Goal: Task Accomplishment & Management: Manage account settings

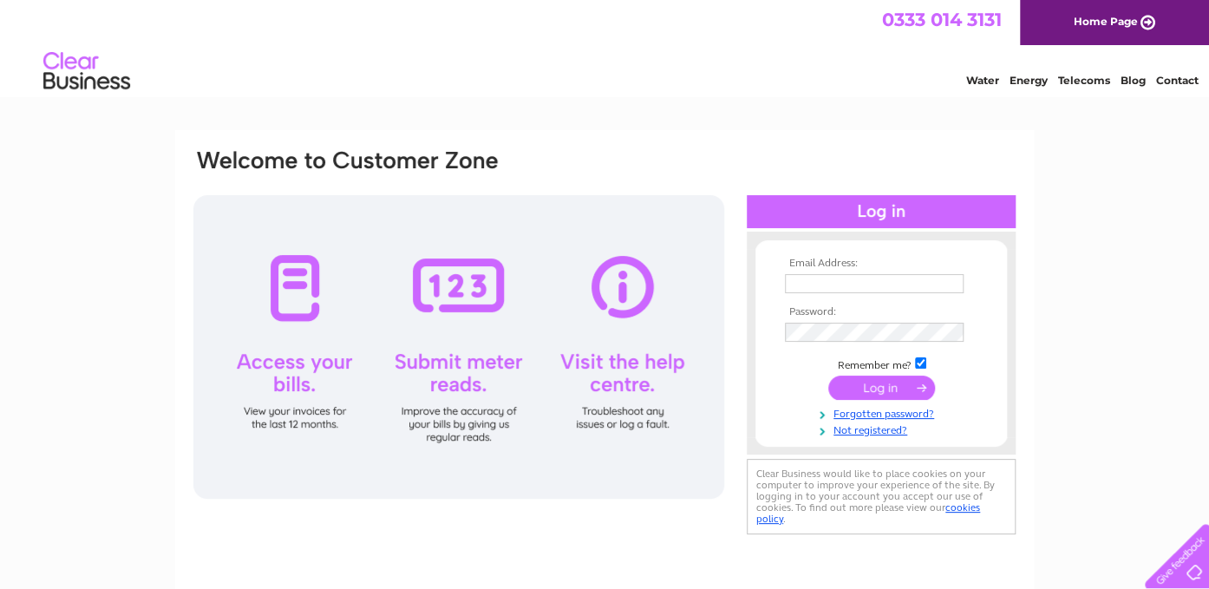
type input "[PERSON_NAME][EMAIL_ADDRESS][DOMAIN_NAME]"
click at [893, 389] on input "submit" at bounding box center [881, 388] width 107 height 24
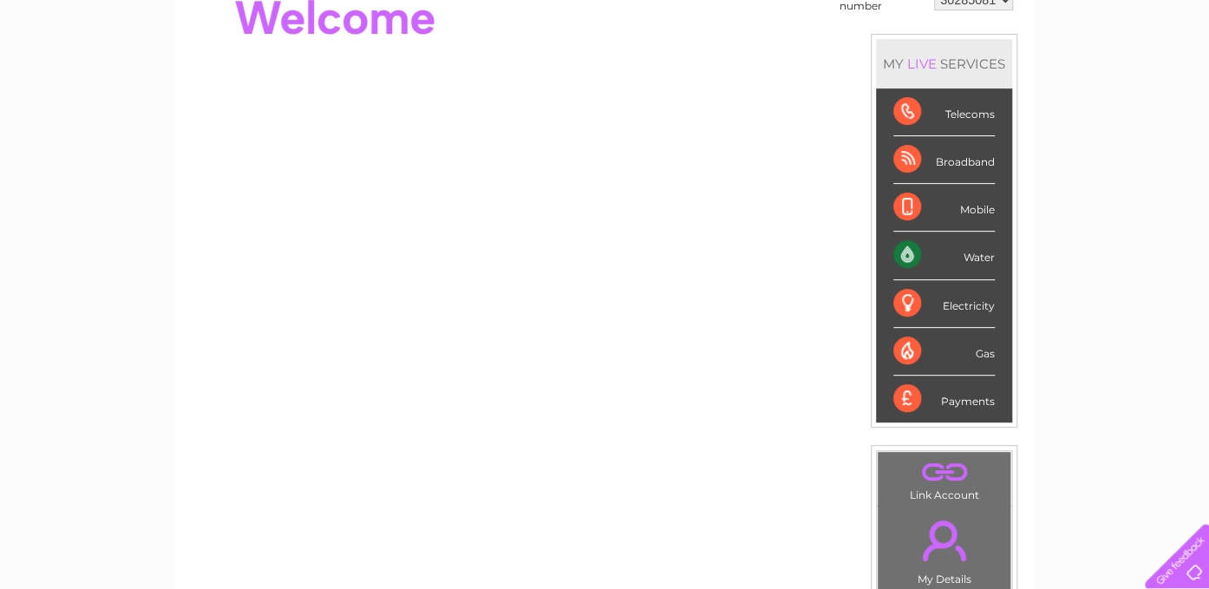
scroll to position [180, 0]
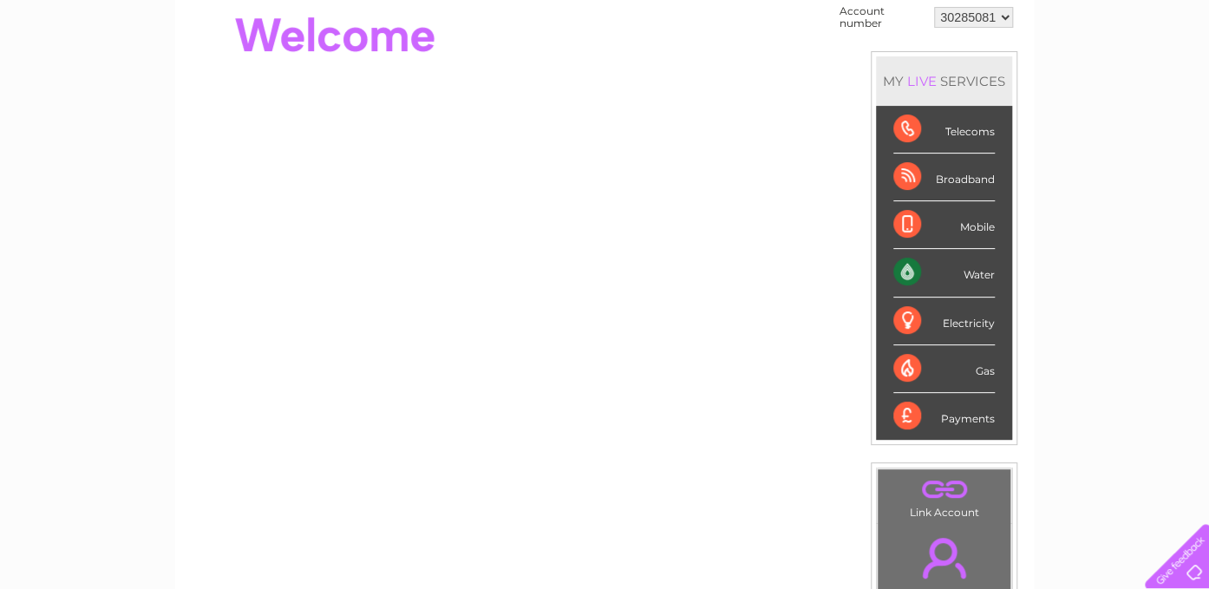
click at [902, 269] on div "Water" at bounding box center [943, 273] width 101 height 48
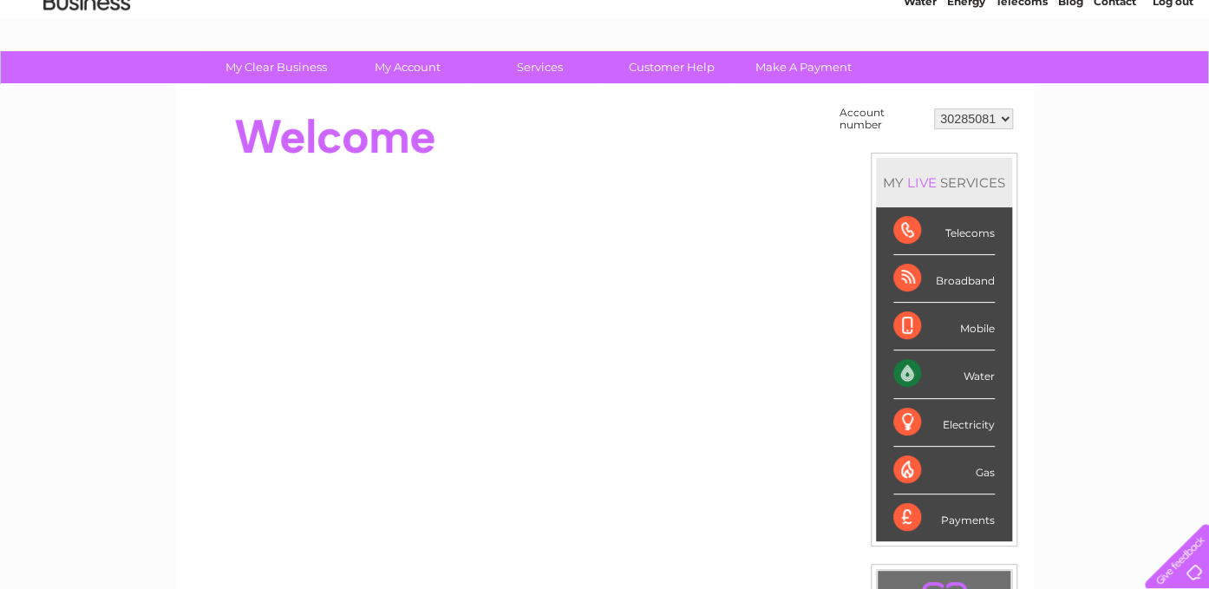
scroll to position [0, 0]
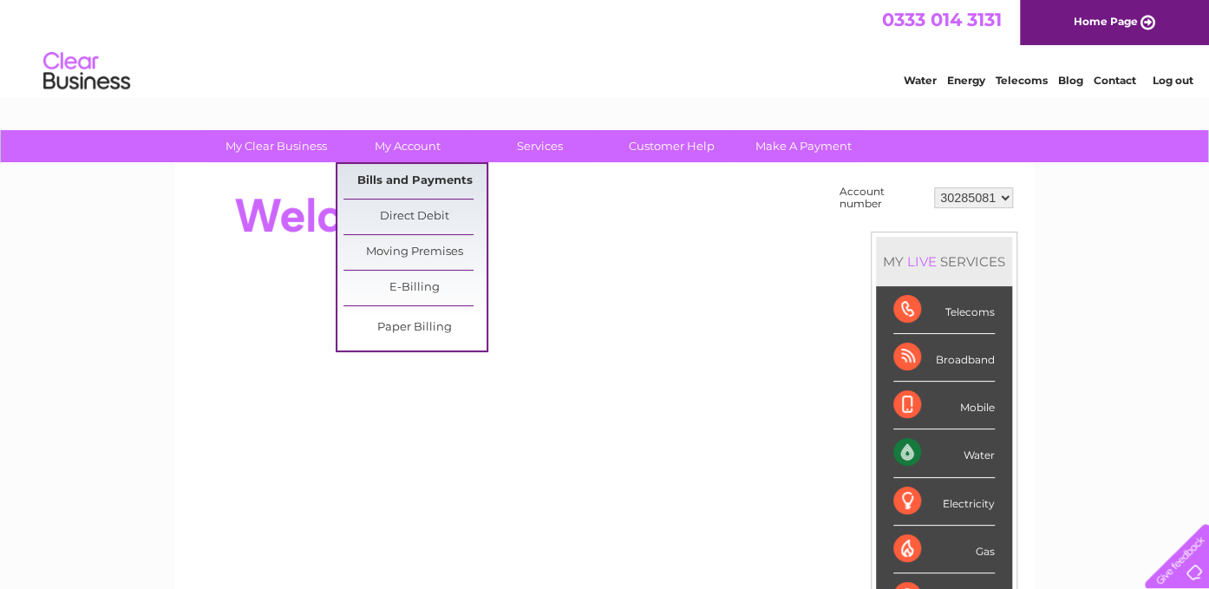
click at [425, 180] on link "Bills and Payments" at bounding box center [415, 181] width 143 height 35
click at [426, 180] on link "Bills and Payments" at bounding box center [415, 181] width 143 height 35
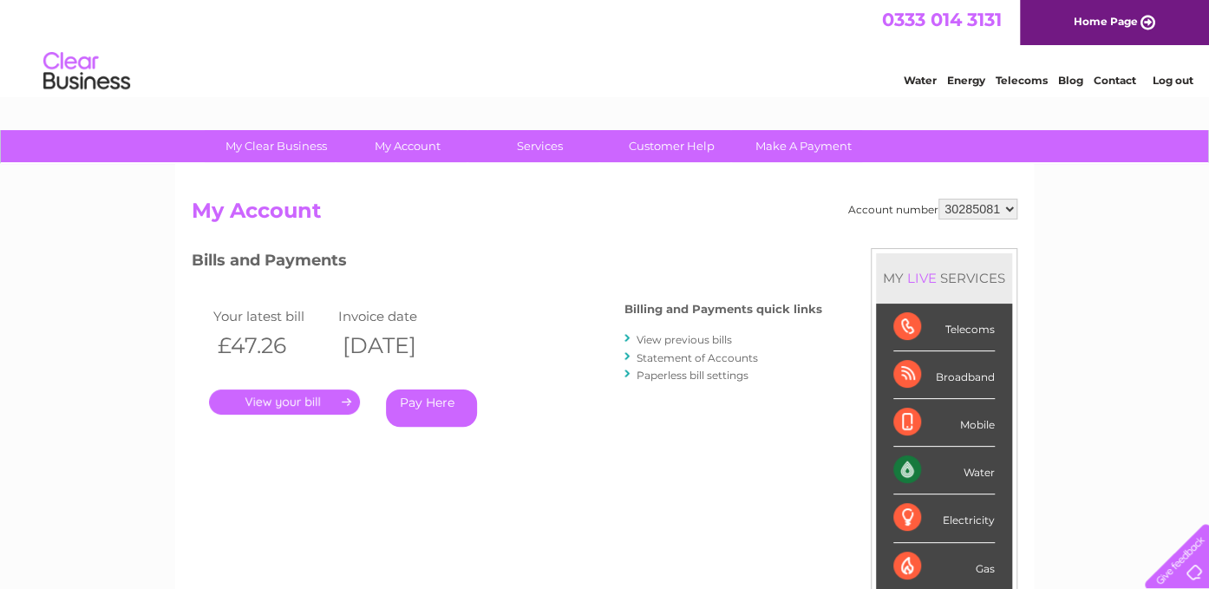
click at [333, 396] on link "." at bounding box center [284, 401] width 151 height 25
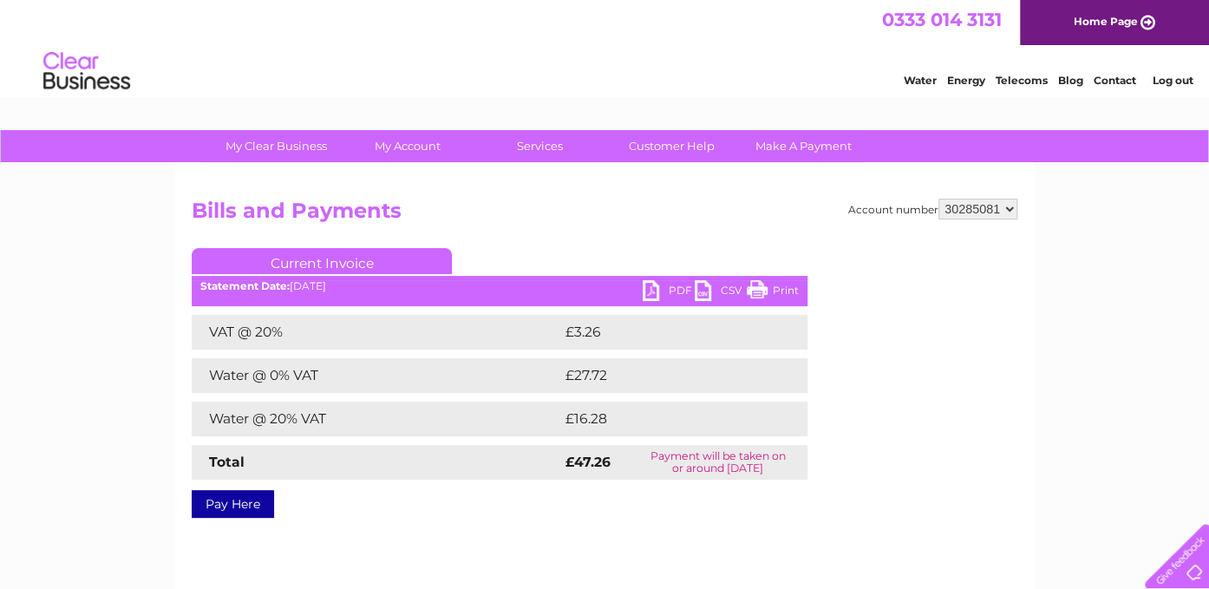
click at [646, 295] on link "PDF" at bounding box center [669, 292] width 52 height 25
